Goal: Information Seeking & Learning: Learn about a topic

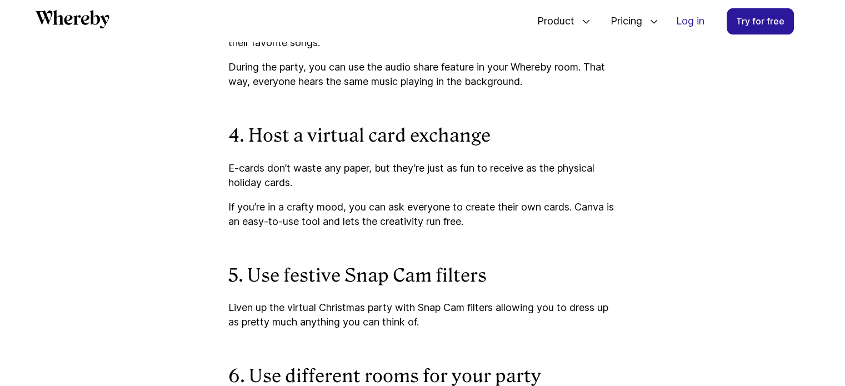
scroll to position [1756, 0]
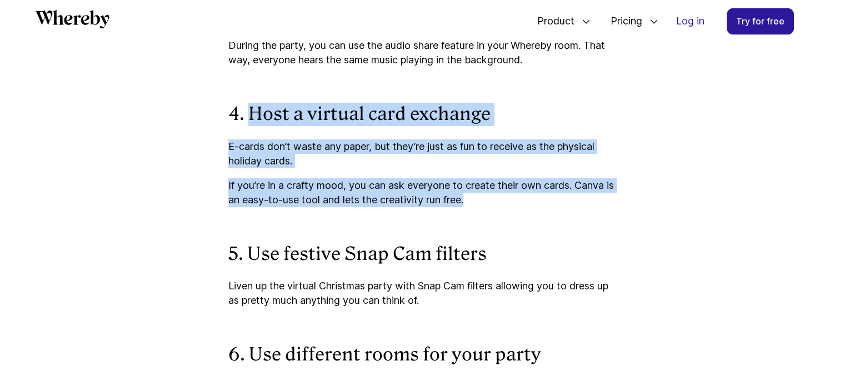
drag, startPoint x: 486, startPoint y: 201, endPoint x: 253, endPoint y: 107, distance: 251.0
click at [253, 107] on div "With many teams working remotely, it's more important than ever to spend some (…" at bounding box center [422, 182] width 389 height 2906
copy div "Host a virtual card exchange E-cards don’t waste any paper, but they’re just as…"
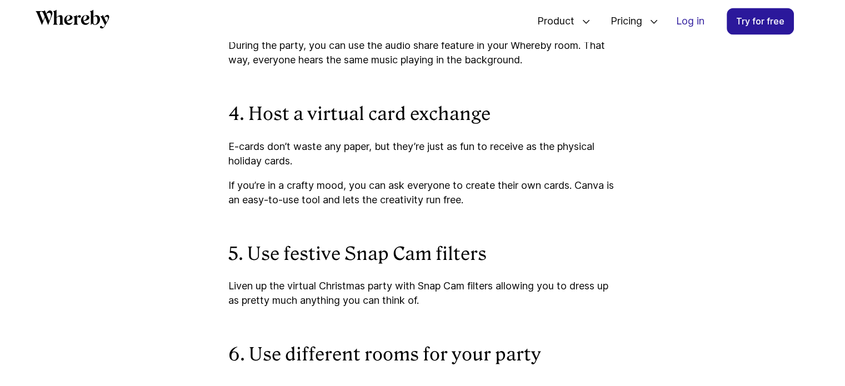
click at [152, 213] on article "10 Fun Ideas for Your Virtual Christmas Party Looking for inspiration for your …" at bounding box center [422, 102] width 667 height 3343
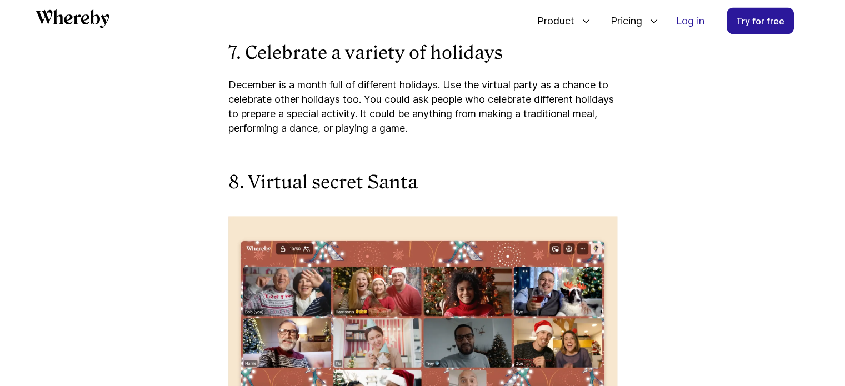
scroll to position [2478, 0]
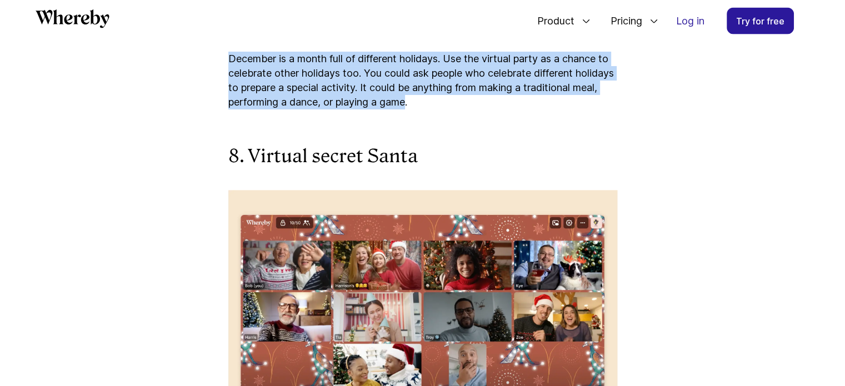
drag, startPoint x: 489, startPoint y: 104, endPoint x: 224, endPoint y: 62, distance: 267.9
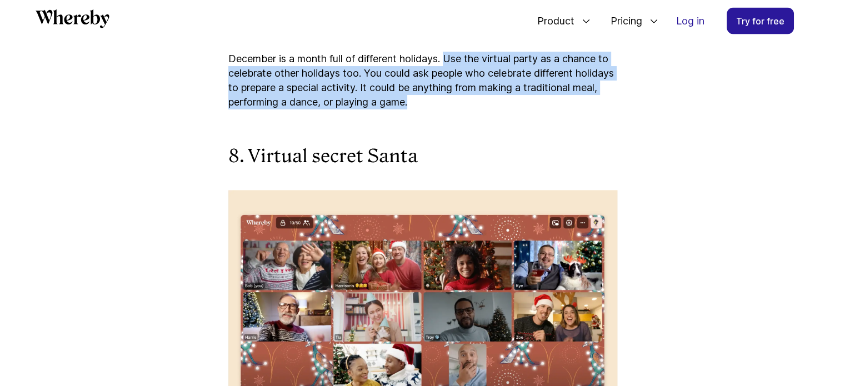
drag, startPoint x: 504, startPoint y: 102, endPoint x: 448, endPoint y: 64, distance: 68.0
click at [448, 64] on p "December is a month full of different holidays. Use the virtual party as a chan…" at bounding box center [422, 81] width 389 height 58
copy p "Use the virtual party as a chance to celebrate other holidays too. You could as…"
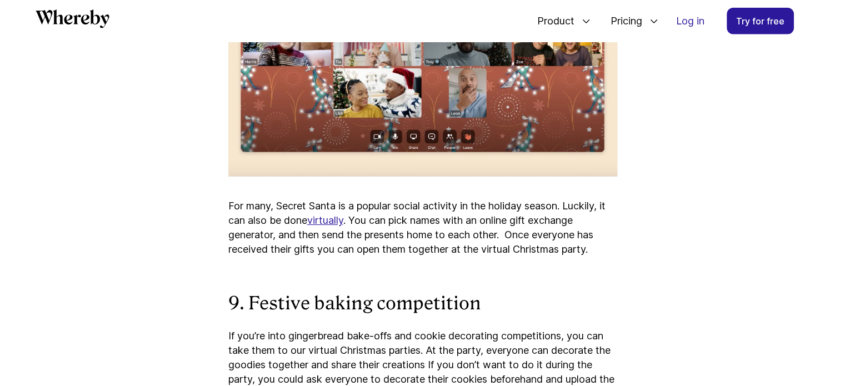
scroll to position [2756, 0]
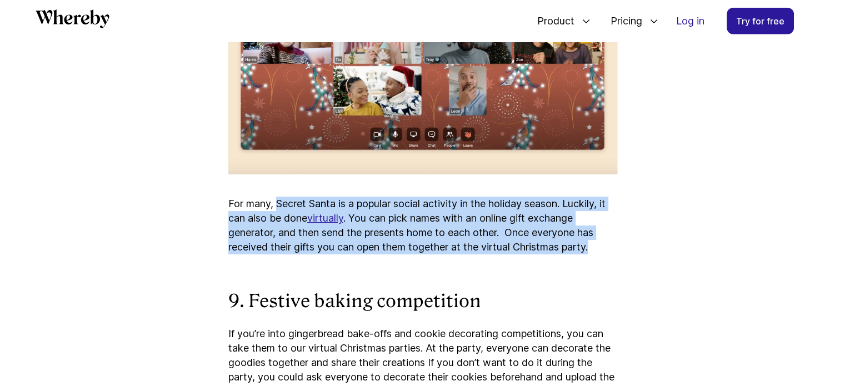
drag, startPoint x: 592, startPoint y: 248, endPoint x: 276, endPoint y: 208, distance: 318.6
click at [276, 208] on p "For many, Secret Santa is a popular social activity in the holiday season. Luck…" at bounding box center [422, 226] width 389 height 58
copy p "Secret Santa is a popular social activity in the holiday season. Luckily, it ca…"
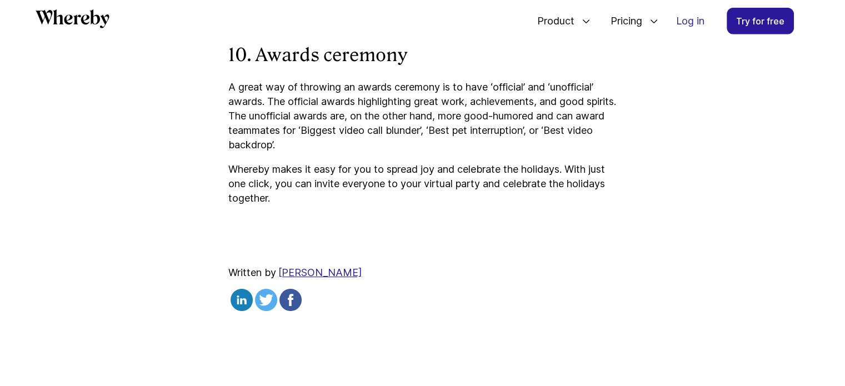
scroll to position [3144, 0]
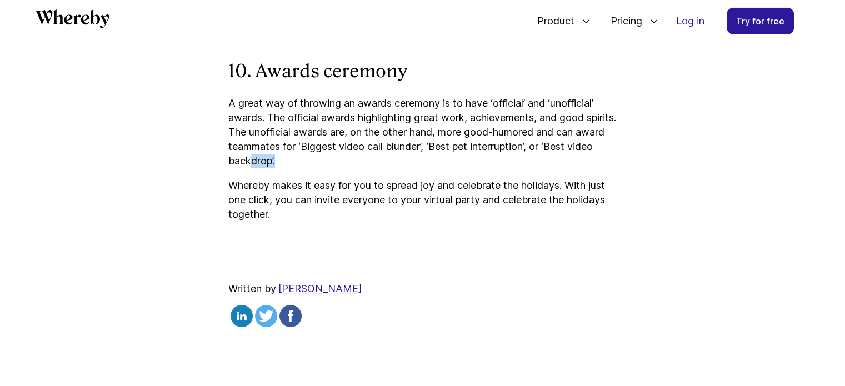
drag, startPoint x: 336, startPoint y: 159, endPoint x: 256, endPoint y: 157, distance: 80.0
click at [263, 161] on p "A great way of throwing an awards ceremony is to have ‘official’ and ‘unofficia…" at bounding box center [422, 132] width 389 height 72
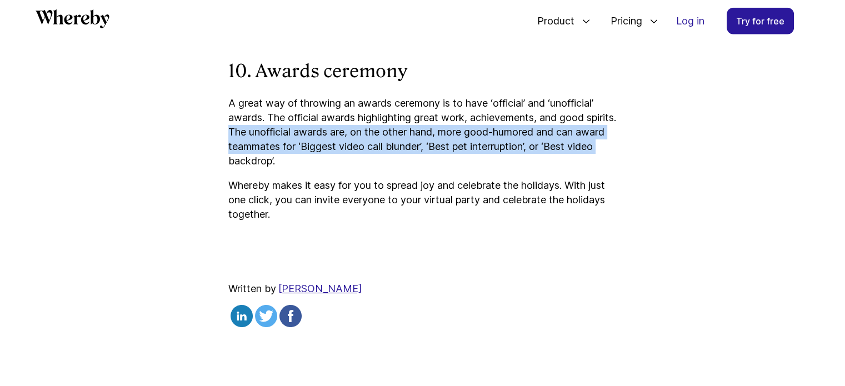
drag, startPoint x: 256, startPoint y: 157, endPoint x: 262, endPoint y: 133, distance: 25.2
click at [262, 133] on p "A great way of throwing an awards ceremony is to have ‘official’ and ‘unofficia…" at bounding box center [422, 132] width 389 height 72
copy p "The unofficial awards are, on the other hand, more good-humored and can award t…"
